Goal: Navigation & Orientation: Find specific page/section

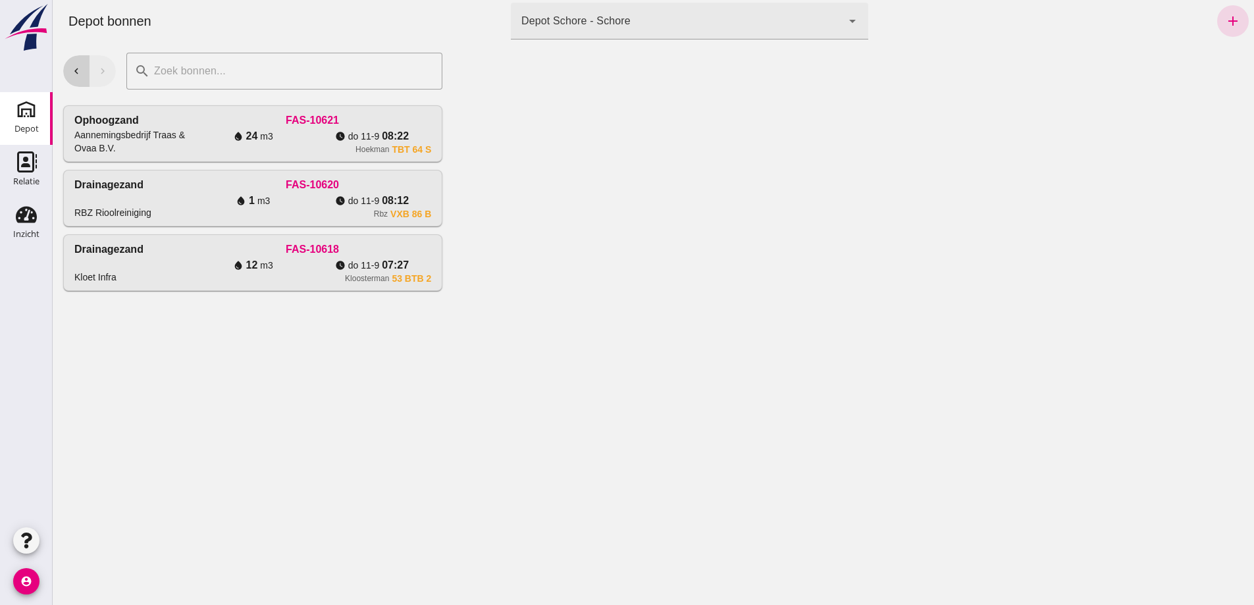
click at [78, 68] on icon "chevron_left" at bounding box center [76, 71] width 12 height 12
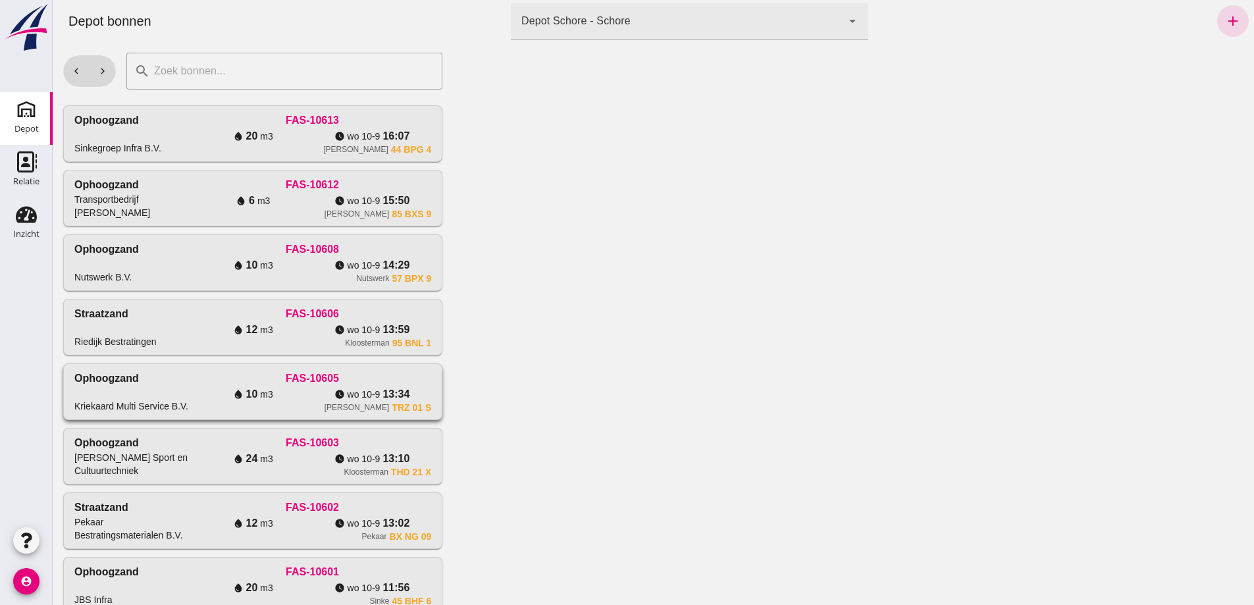
click at [354, 386] on div "FAS-10605" at bounding box center [313, 379] width 238 height 16
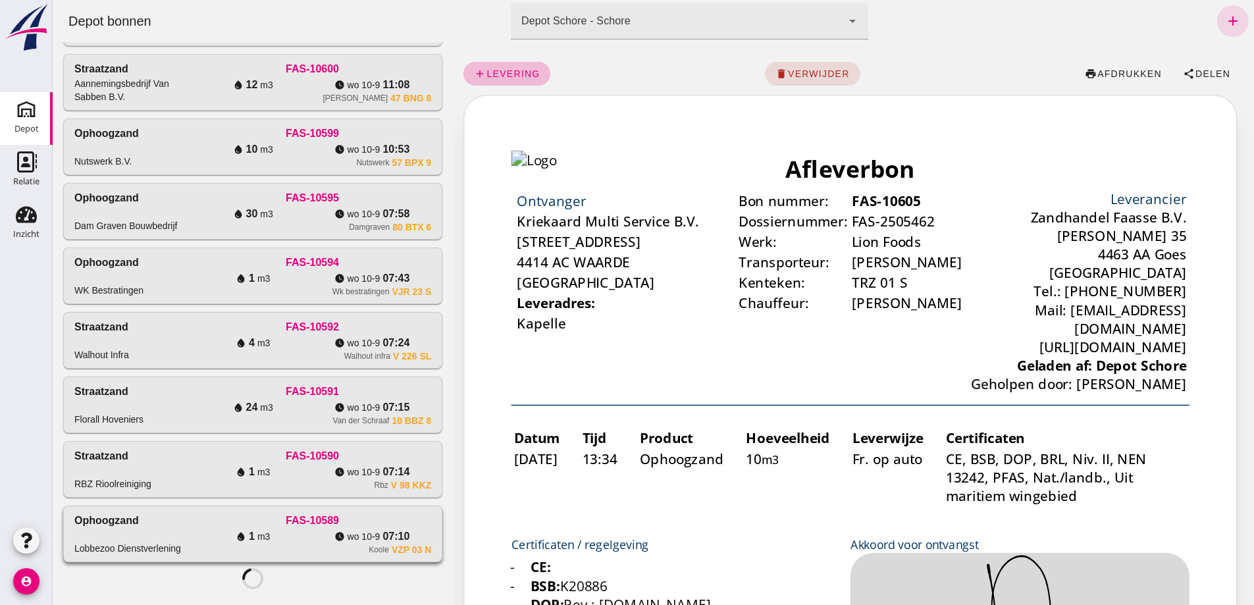
scroll to position [1068, 0]
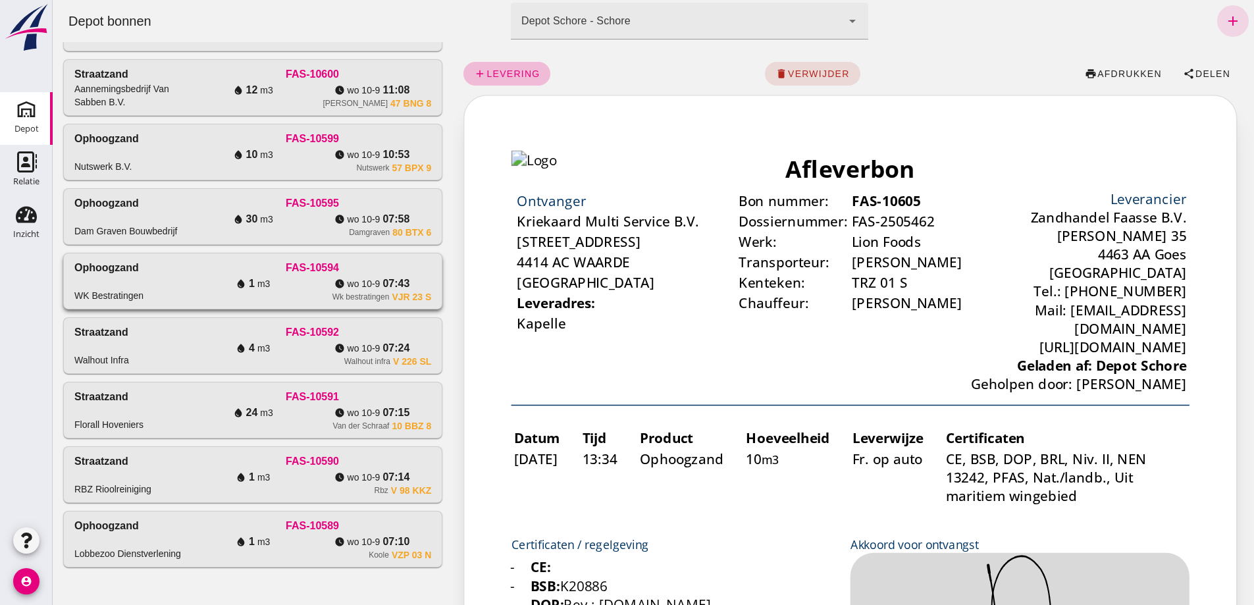
click at [211, 276] on div "water_drop 1 m3" at bounding box center [253, 284] width 119 height 16
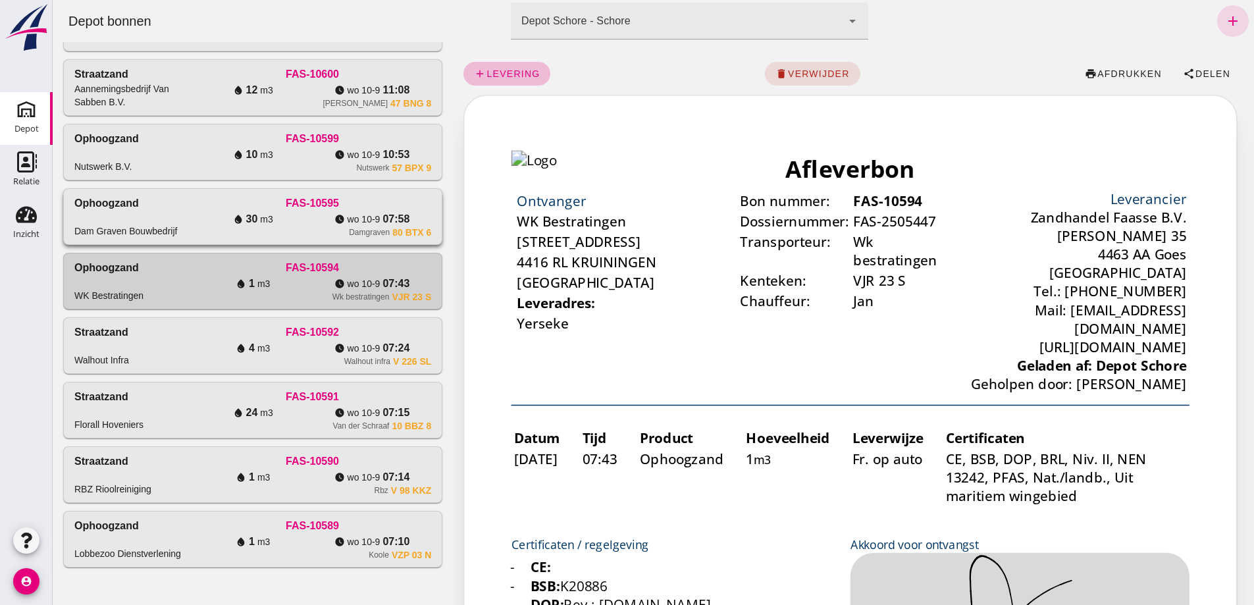
scroll to position [541, 0]
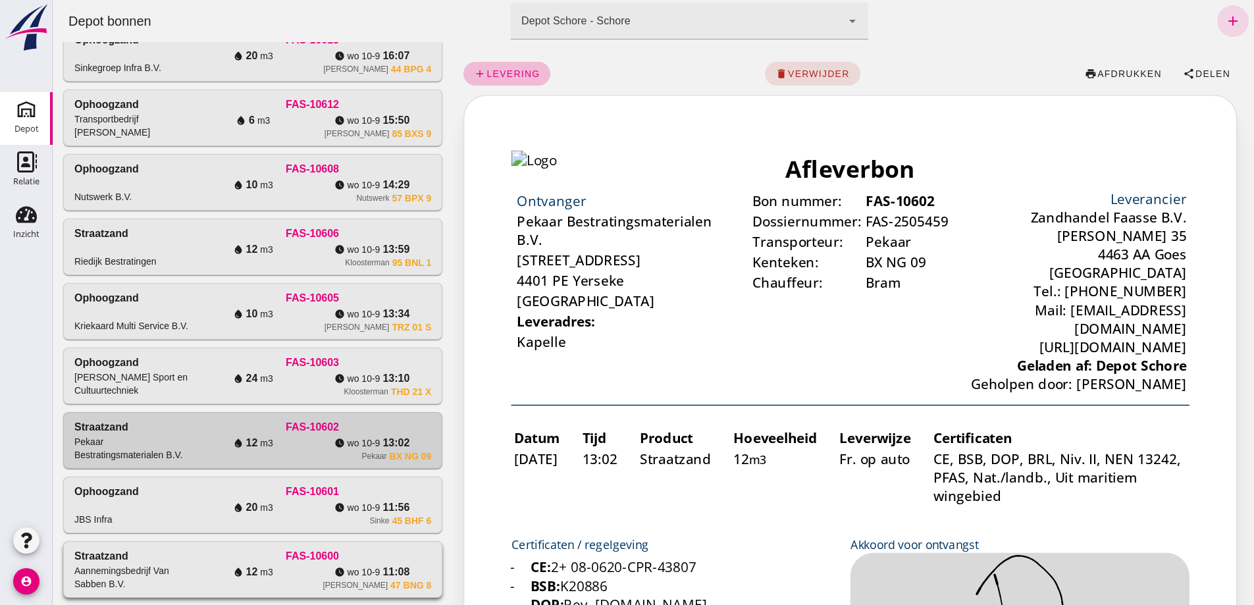
scroll to position [0, 0]
click at [313, 128] on div "water_drop 6 m3" at bounding box center [253, 121] width 119 height 16
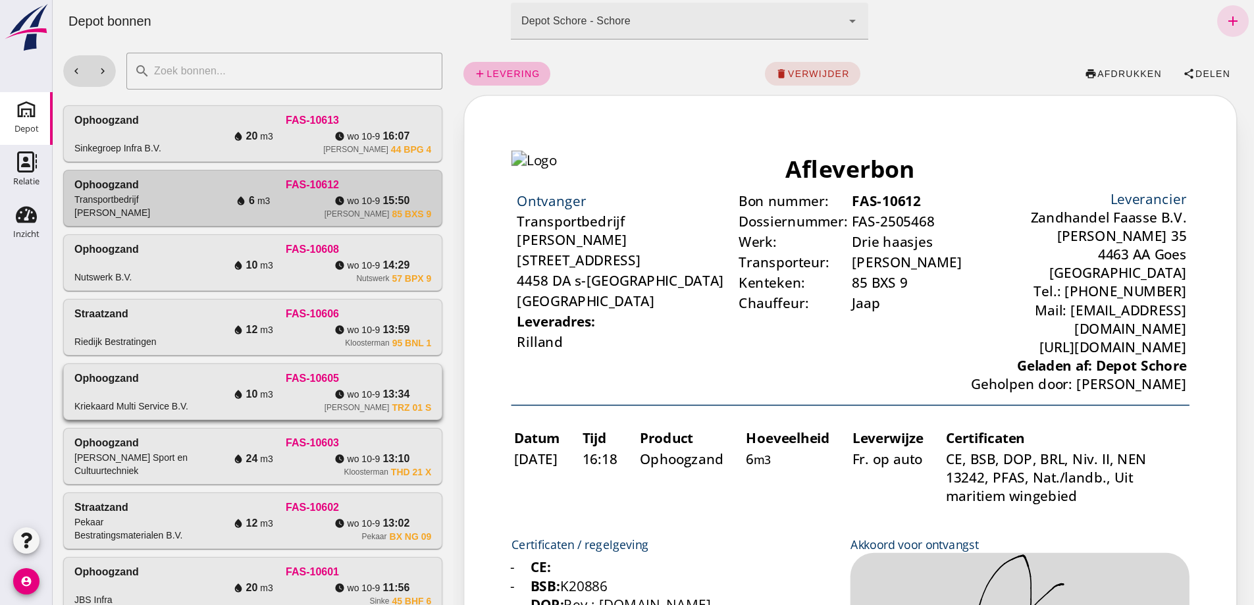
click at [167, 413] on div "Ophoogzand Kriekaard Multi Service B.V." at bounding box center [133, 392] width 119 height 42
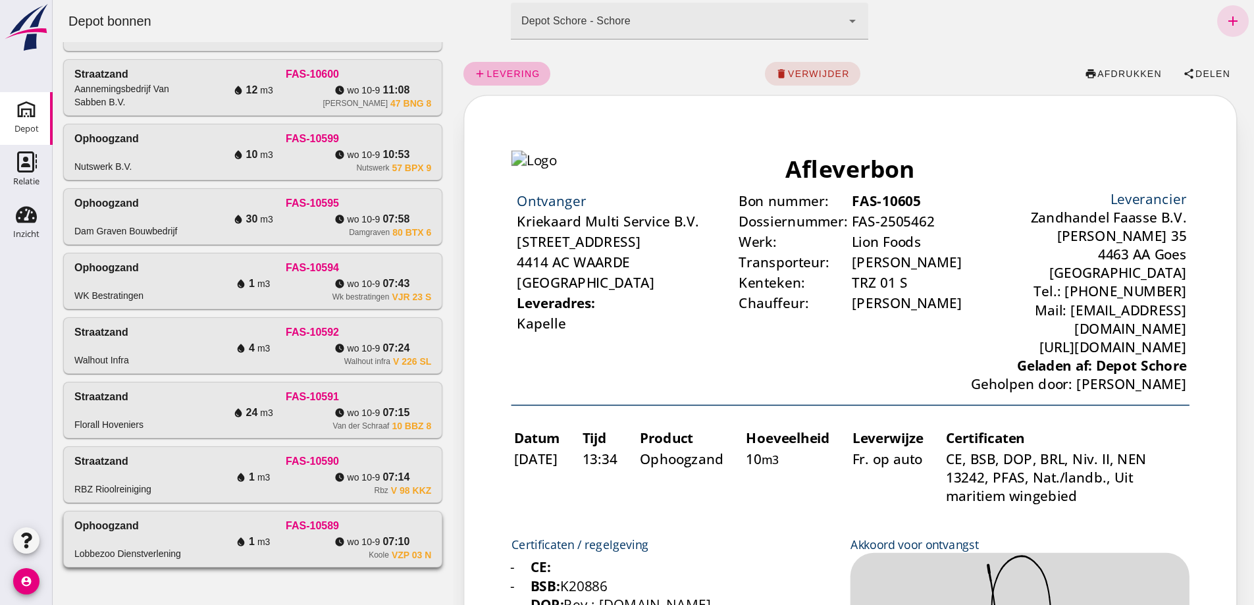
scroll to position [1068, 0]
click at [24, 231] on div "Inzicht" at bounding box center [26, 234] width 26 height 9
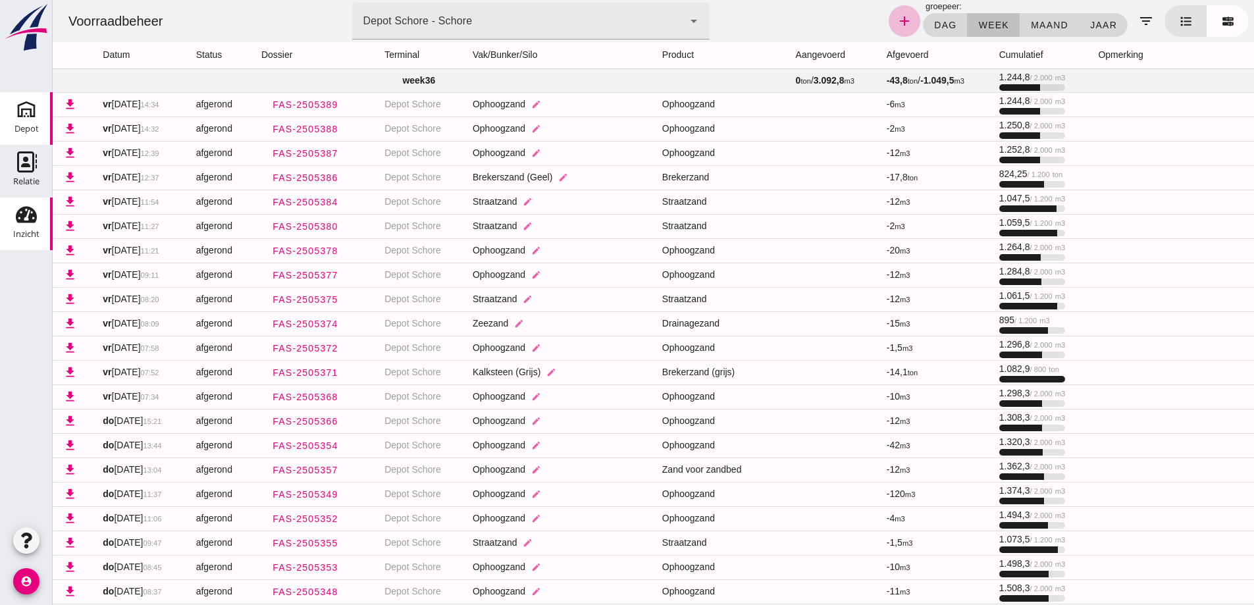
click at [34, 117] on use at bounding box center [26, 109] width 21 height 21
